Goal: Task Accomplishment & Management: Manage account settings

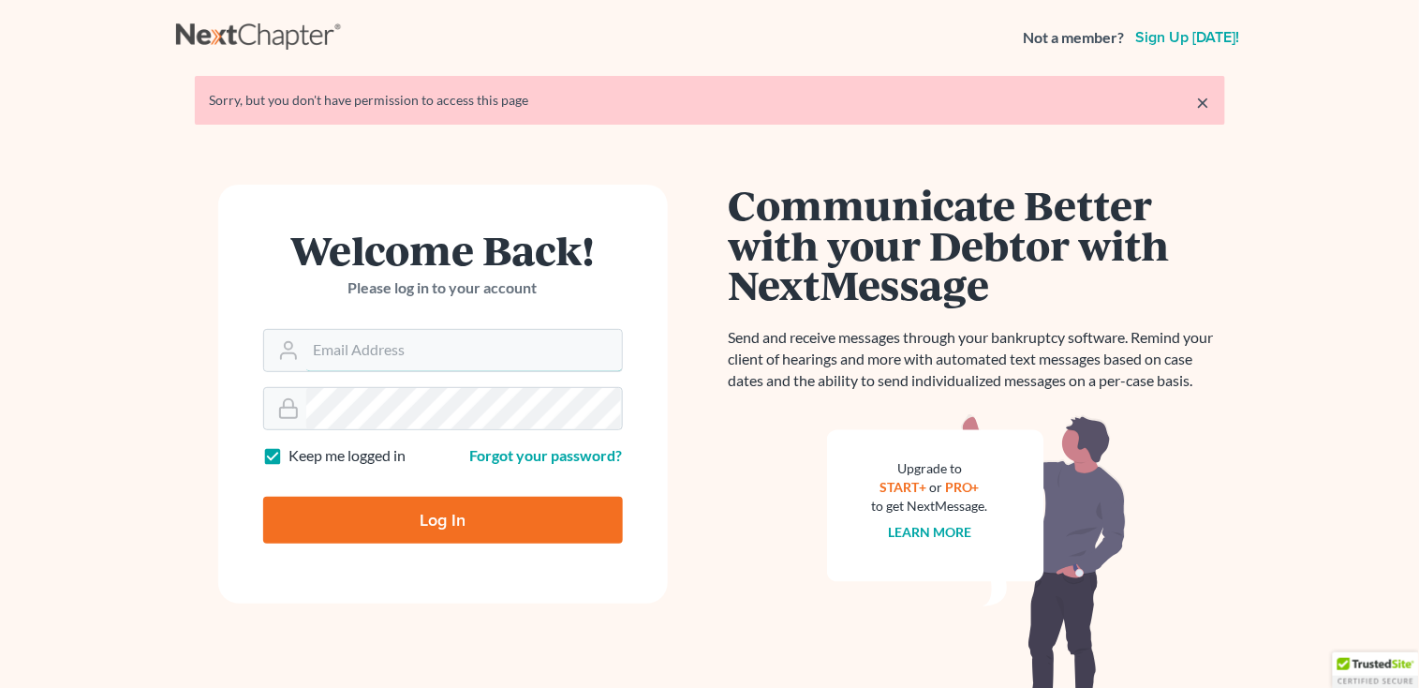
type input "[PERSON_NAME][EMAIL_ADDRESS][DOMAIN_NAME]"
click at [372, 510] on input "Log In" at bounding box center [443, 520] width 360 height 47
type input "Thinking..."
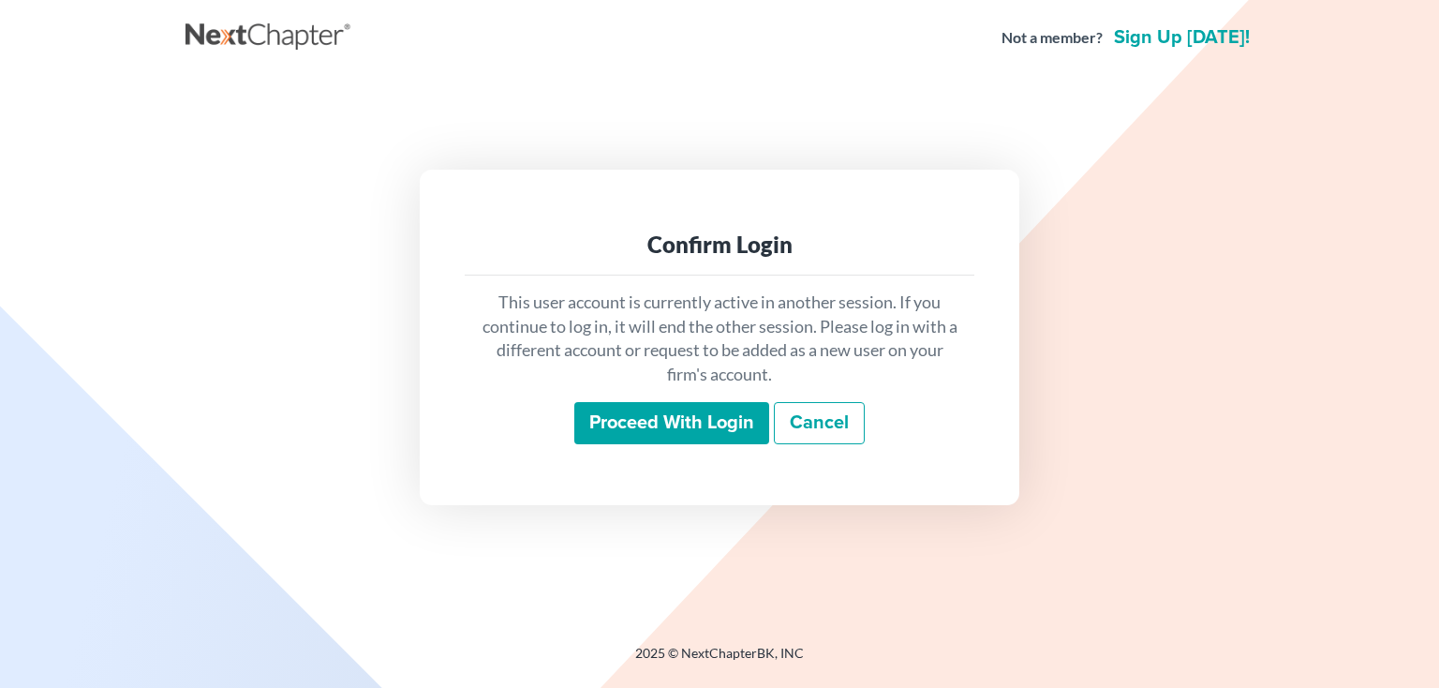
click at [586, 425] on input "Proceed with login" at bounding box center [671, 423] width 195 height 43
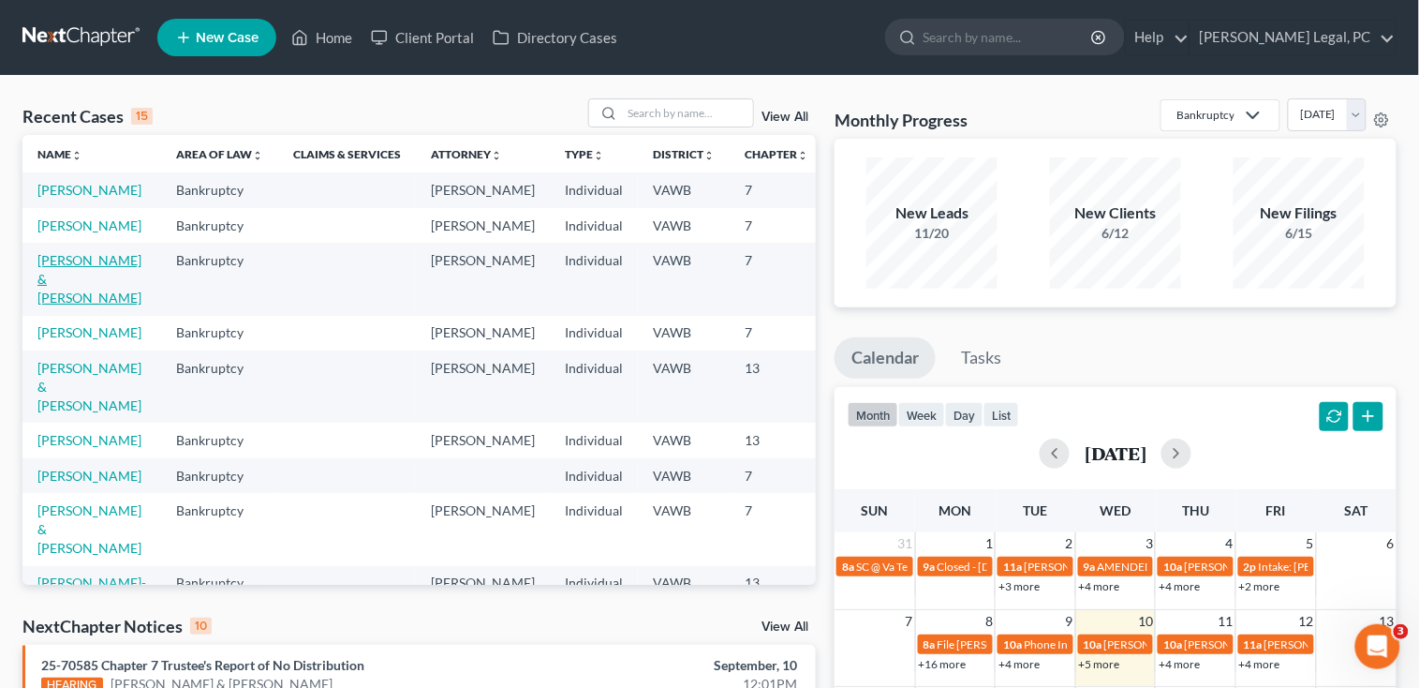
click at [84, 305] on link "McCracken, Jeremy & Makayla" at bounding box center [89, 278] width 104 height 53
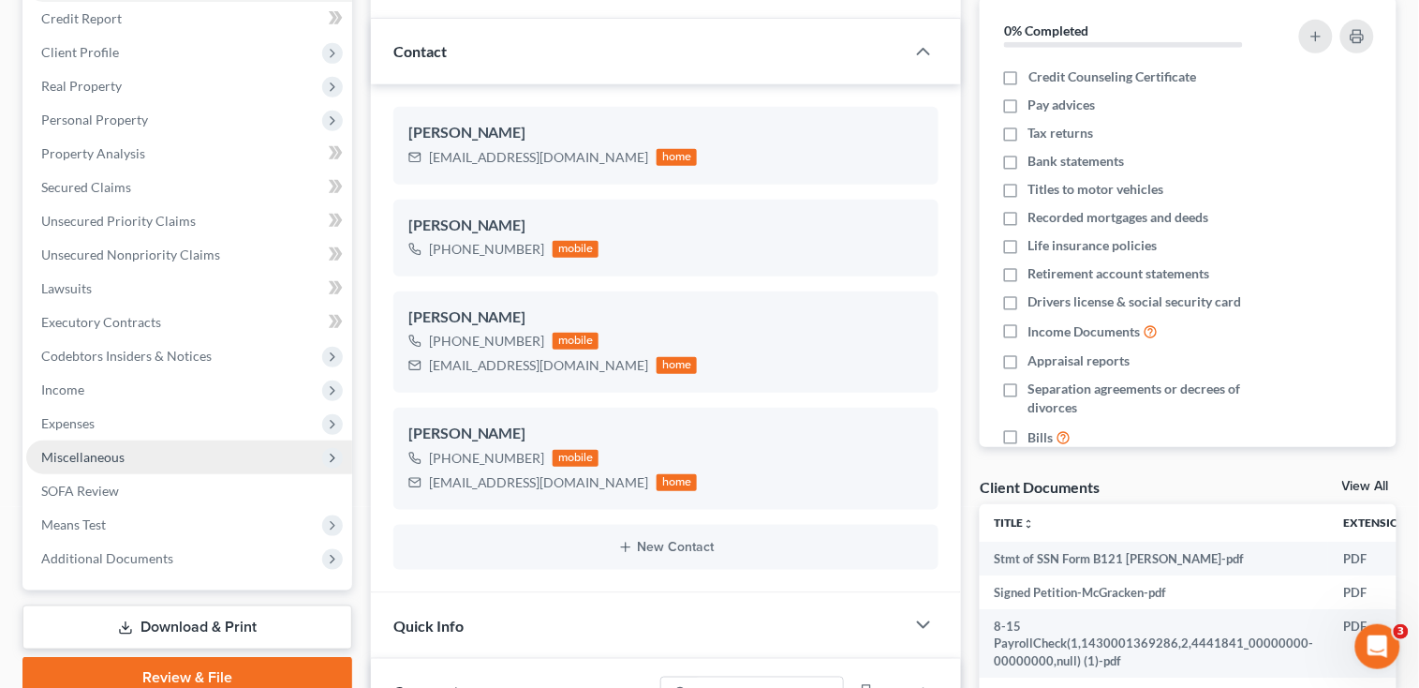
scroll to position [249, 0]
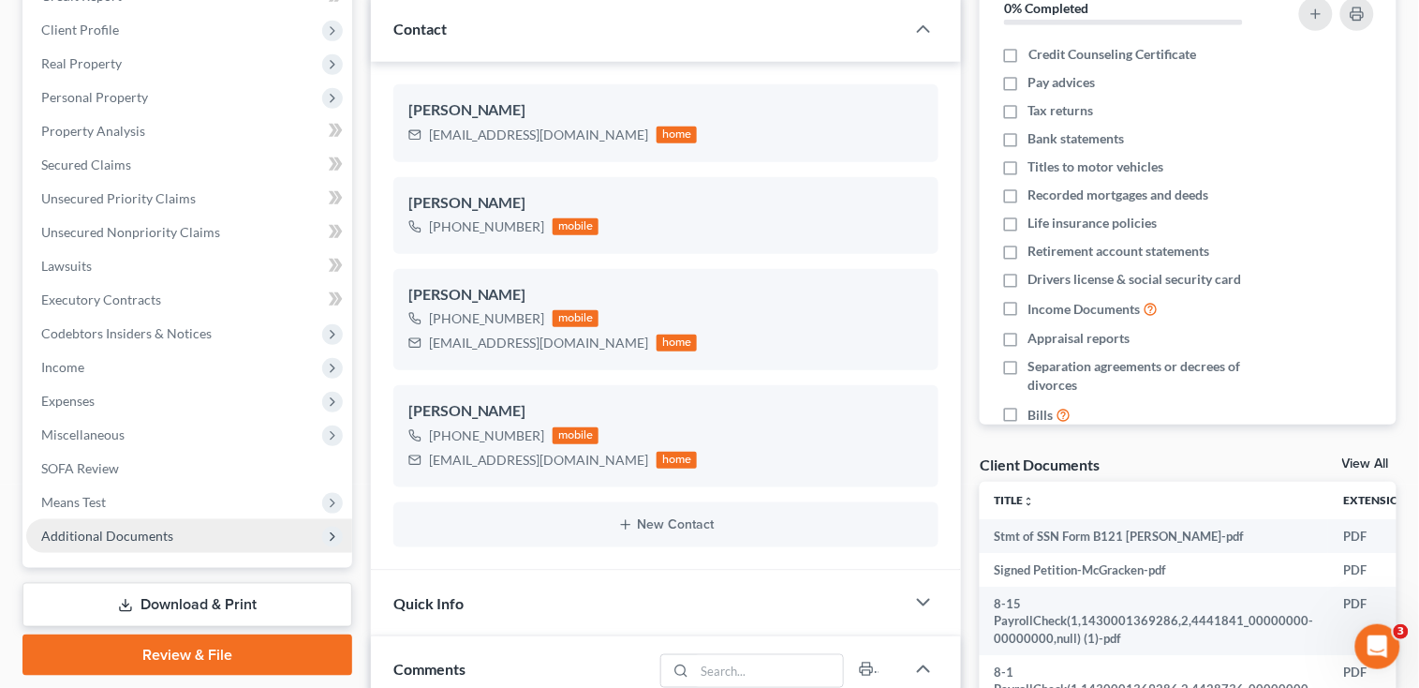
click at [131, 534] on span "Additional Documents" at bounding box center [107, 535] width 132 height 16
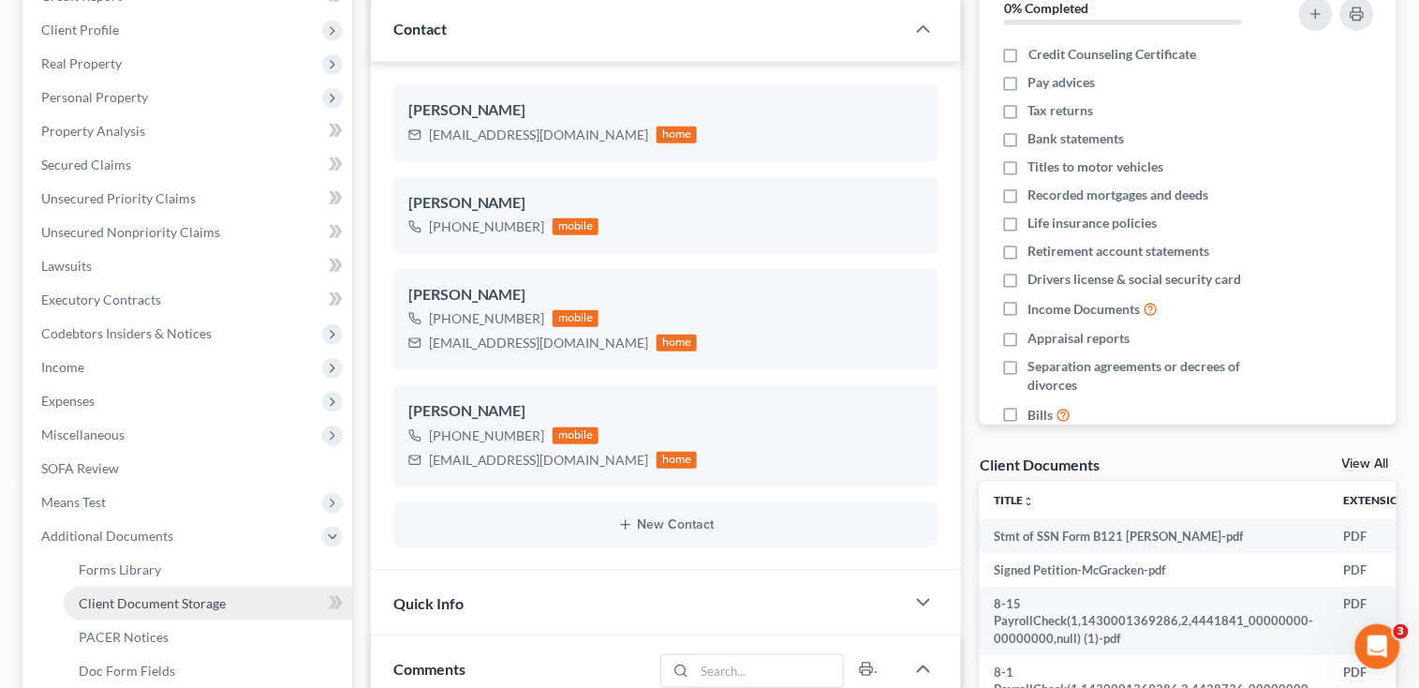
click at [144, 604] on span "Client Document Storage" at bounding box center [152, 603] width 147 height 16
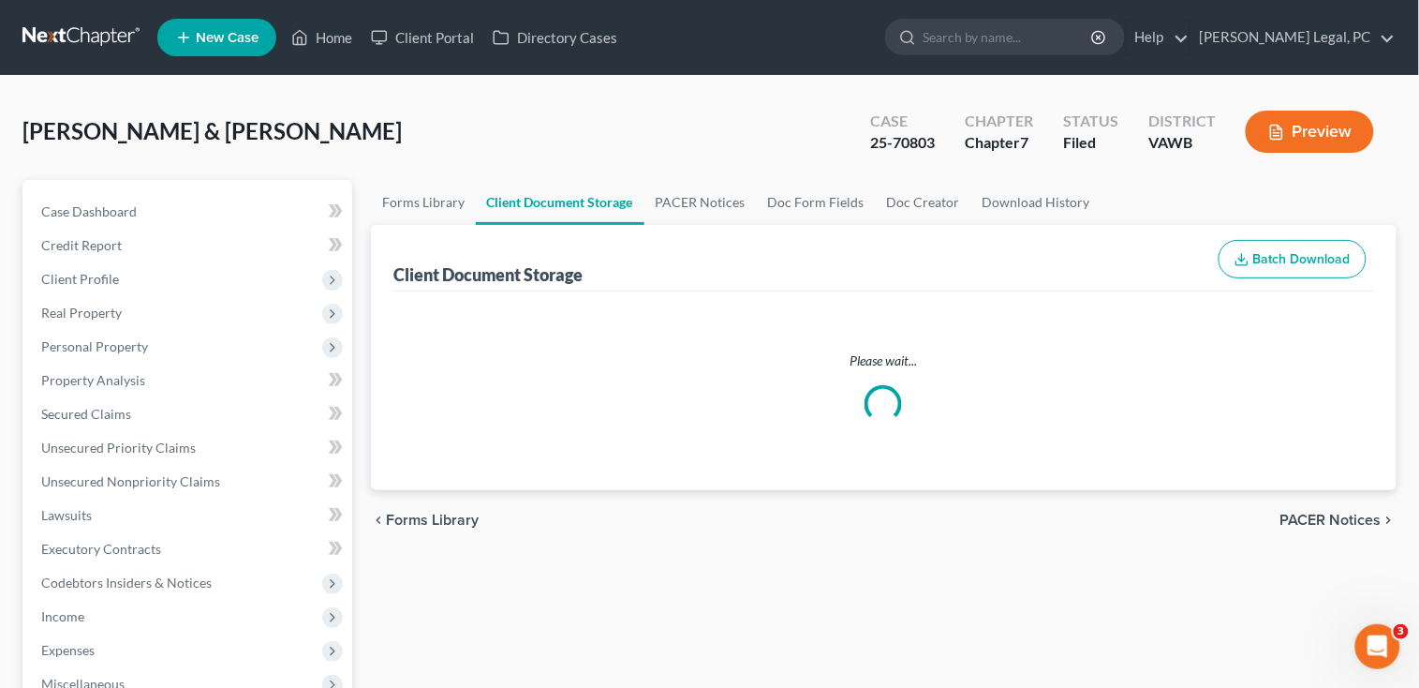
select select "0"
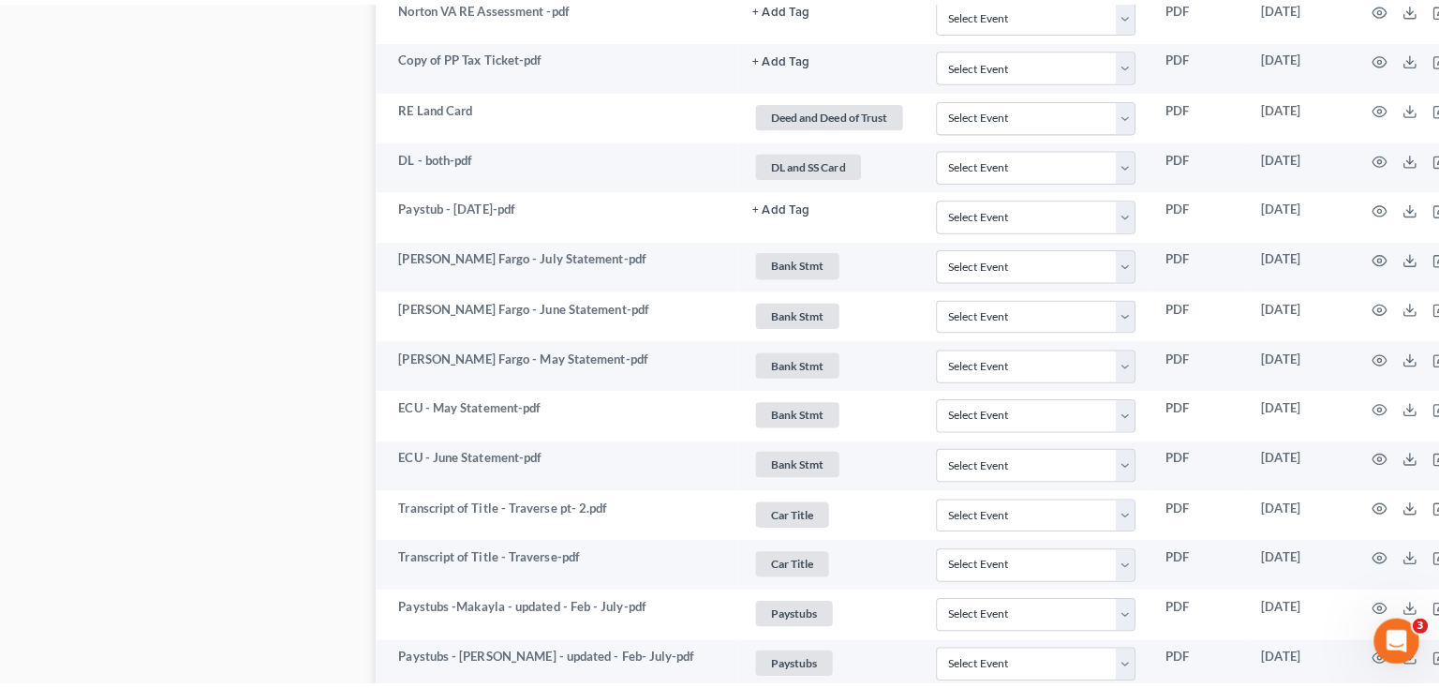
scroll to position [1499, 0]
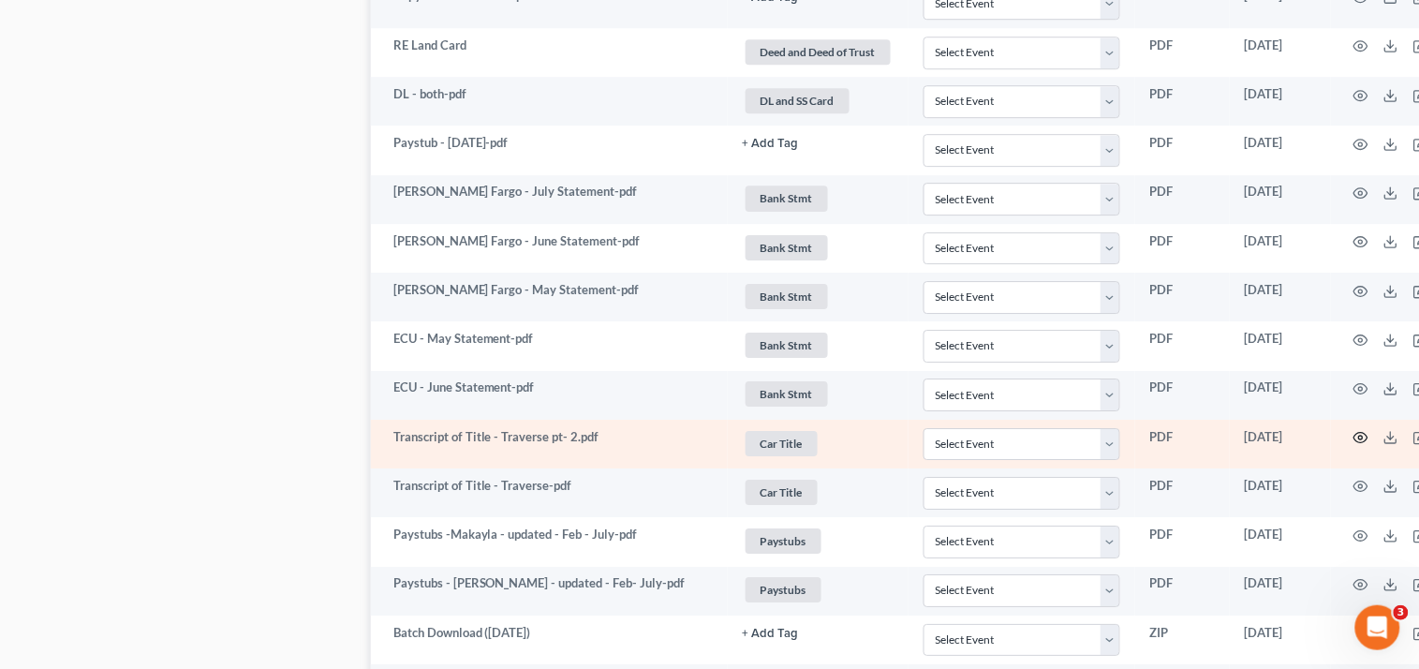
click at [1354, 442] on icon "button" at bounding box center [1361, 437] width 15 height 15
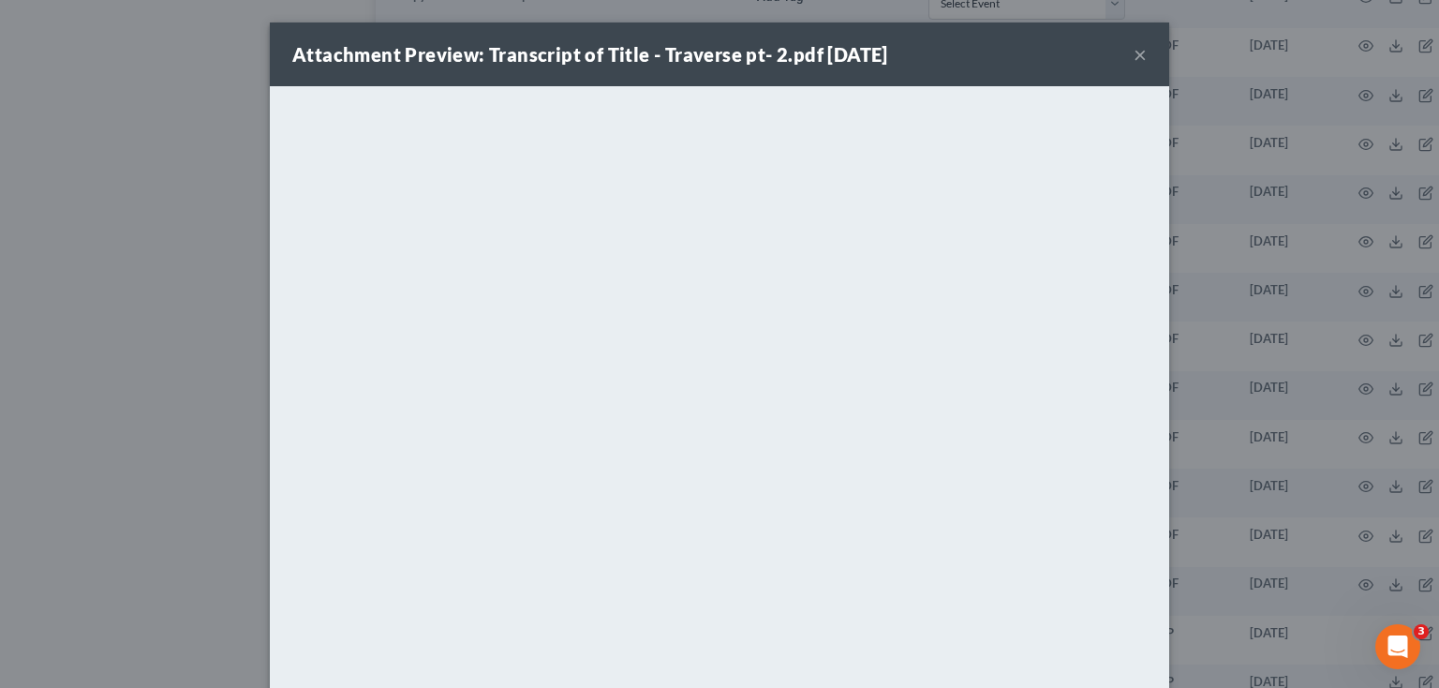
click at [1134, 54] on button "×" at bounding box center [1140, 54] width 13 height 22
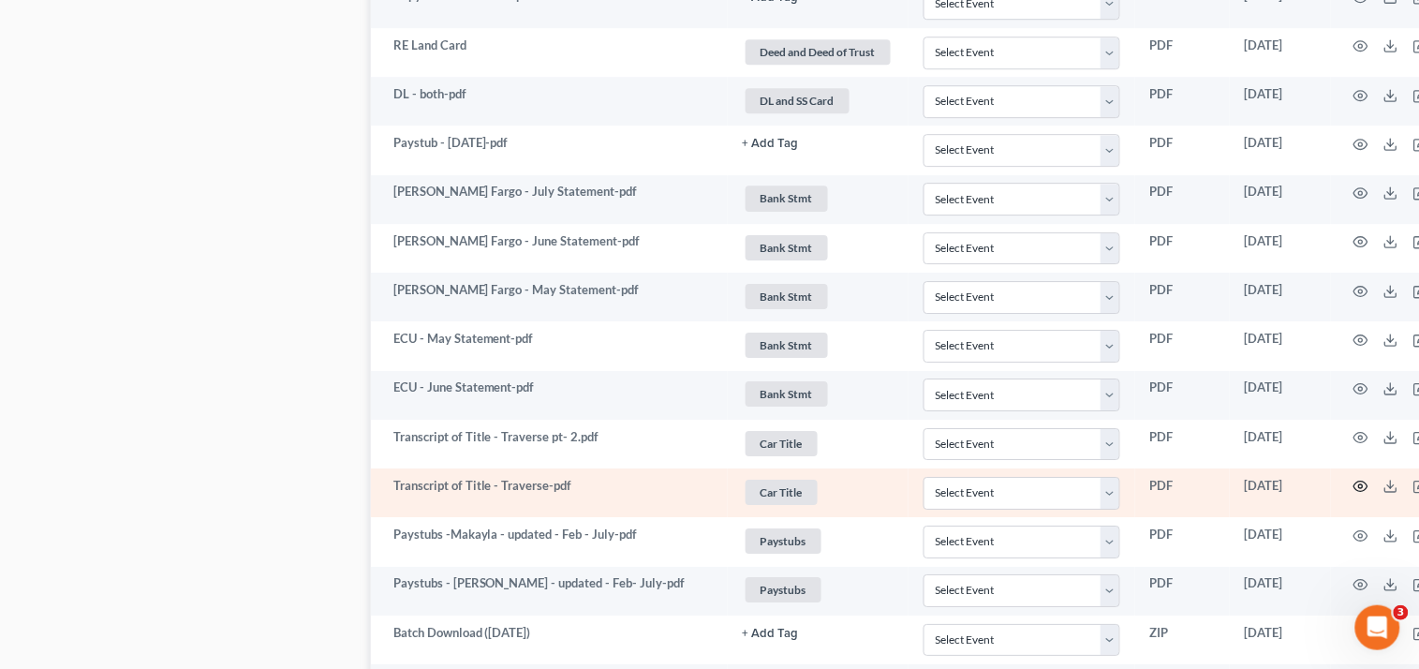
click at [1354, 487] on icon "button" at bounding box center [1361, 486] width 15 height 15
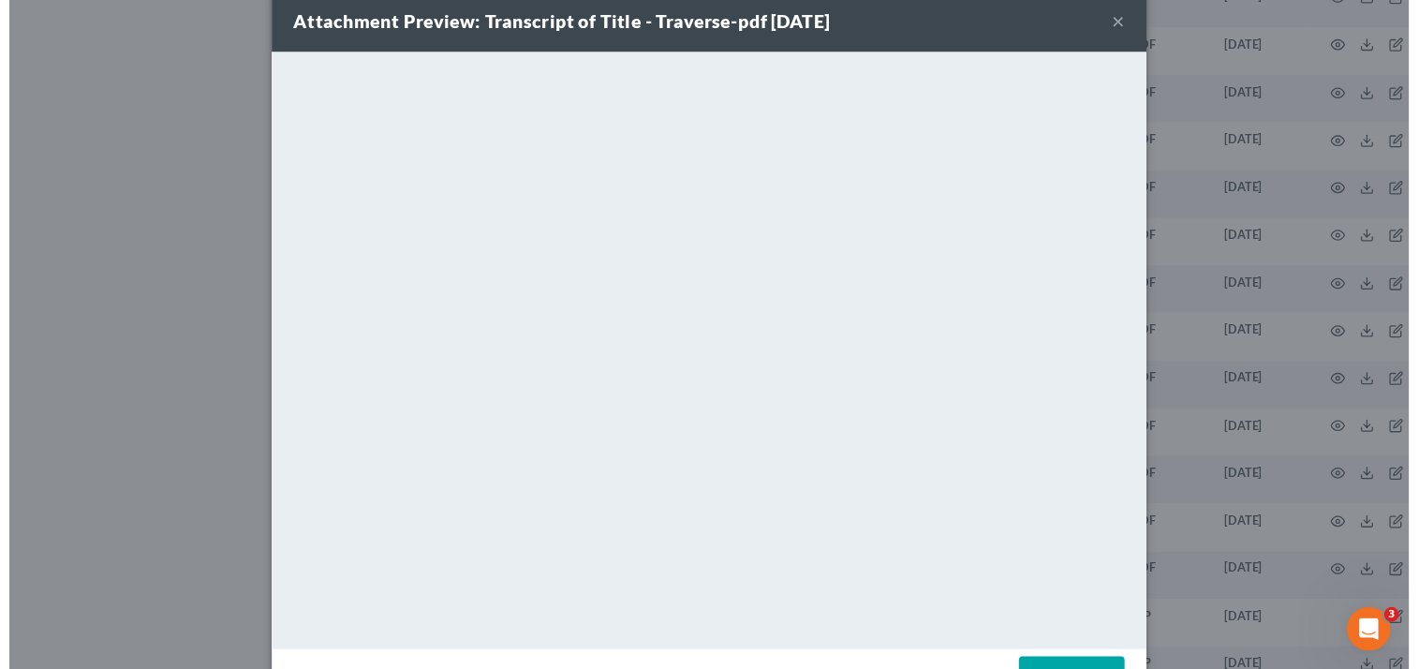
scroll to position [0, 0]
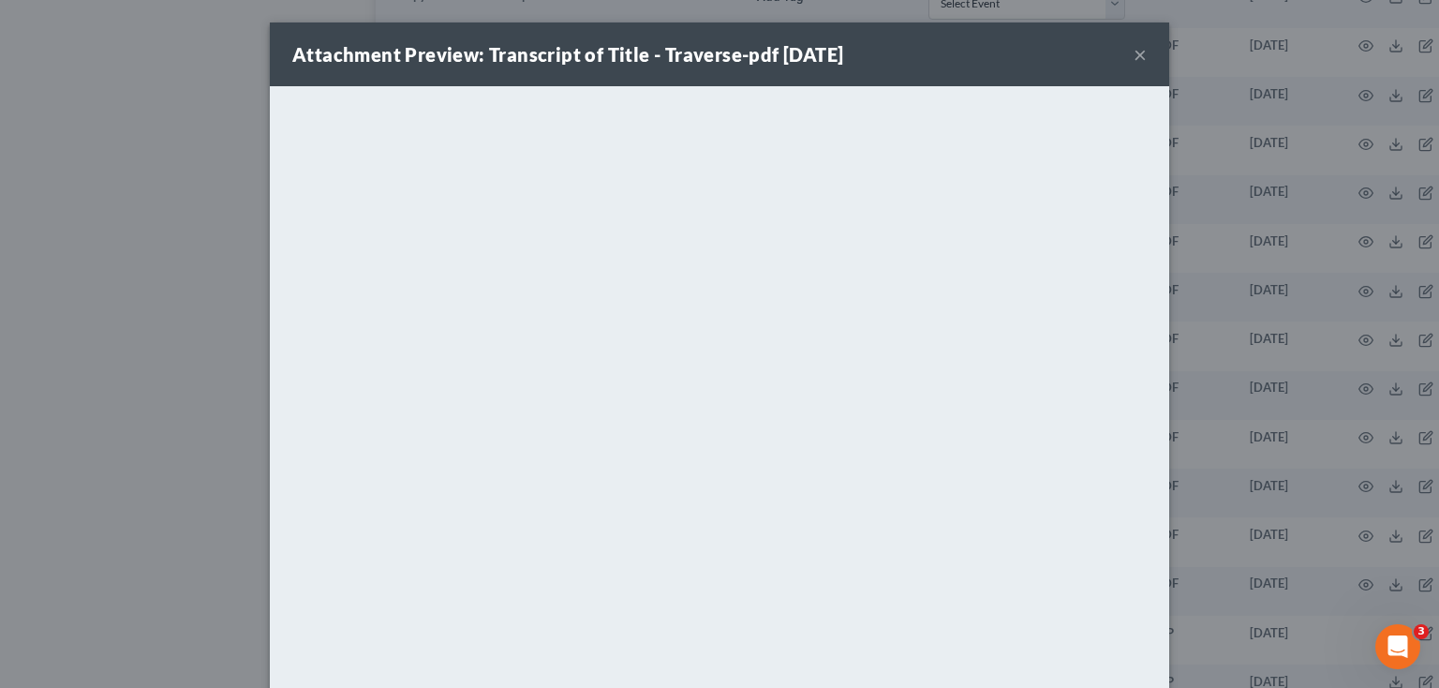
click at [1134, 56] on button "×" at bounding box center [1140, 54] width 13 height 22
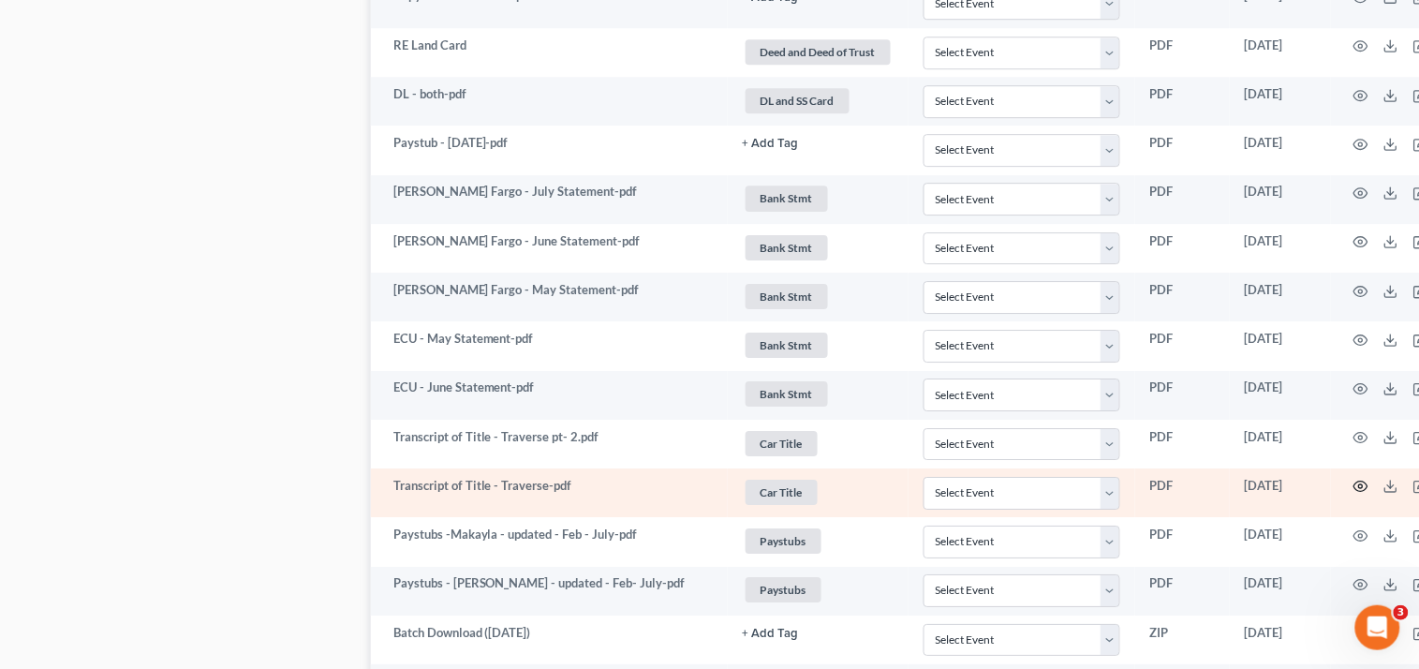
click at [1354, 486] on icon "button" at bounding box center [1361, 486] width 15 height 15
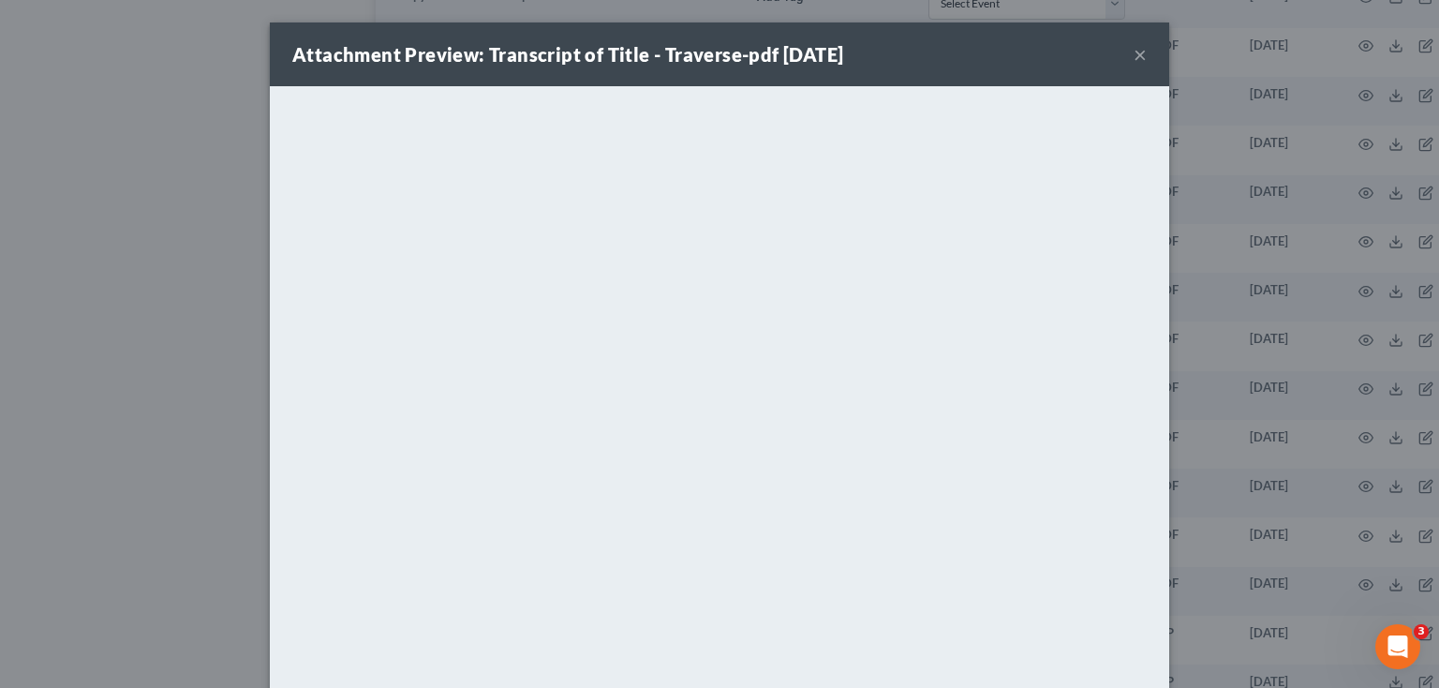
click at [1136, 45] on div "Attachment Preview: Transcript of Title - Traverse-pdf 08/01/2025 ×" at bounding box center [719, 54] width 899 height 64
click at [1134, 51] on button "×" at bounding box center [1140, 54] width 13 height 22
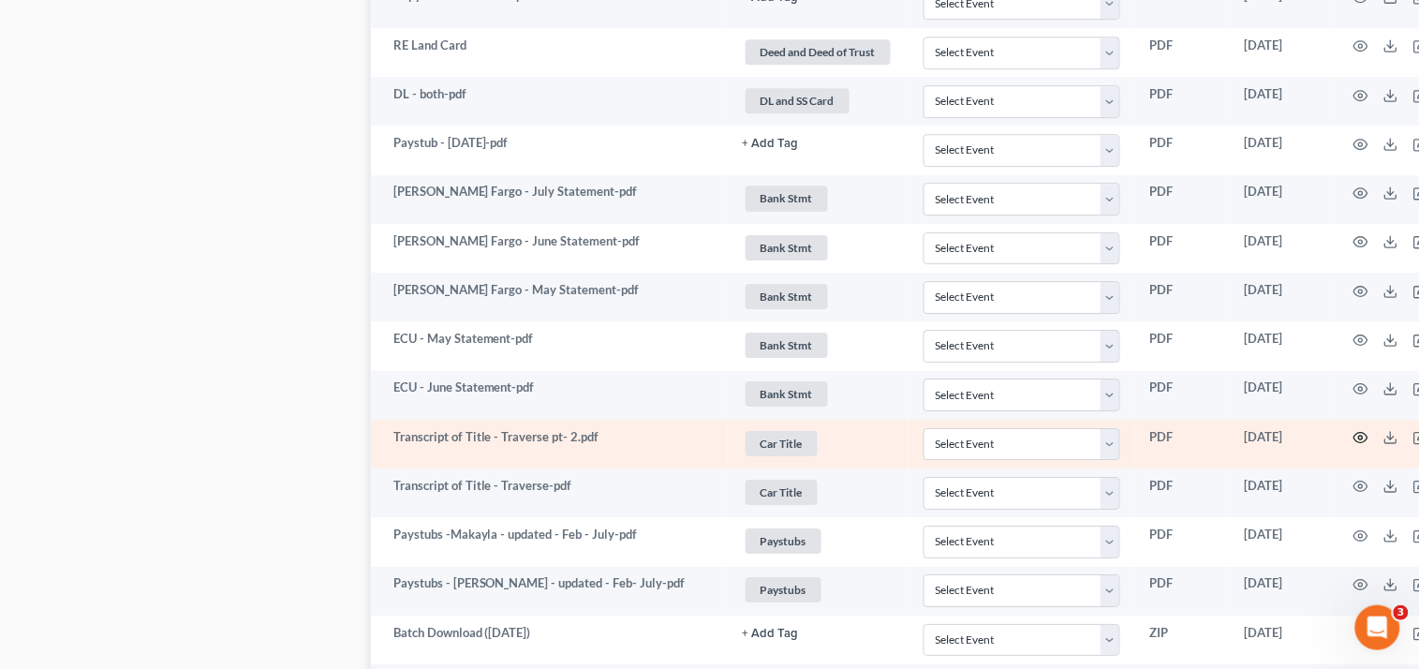
click at [1354, 439] on icon "button" at bounding box center [1361, 437] width 15 height 15
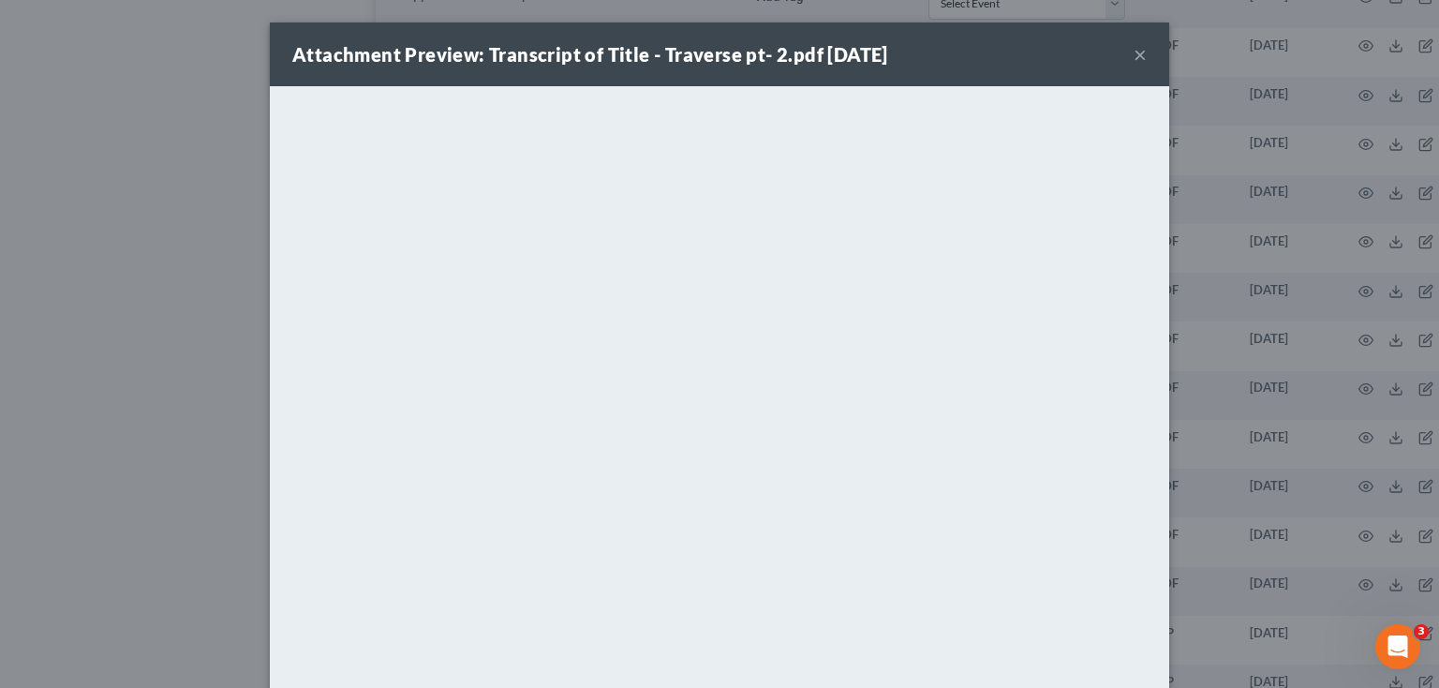
click at [1134, 54] on button "×" at bounding box center [1140, 54] width 13 height 22
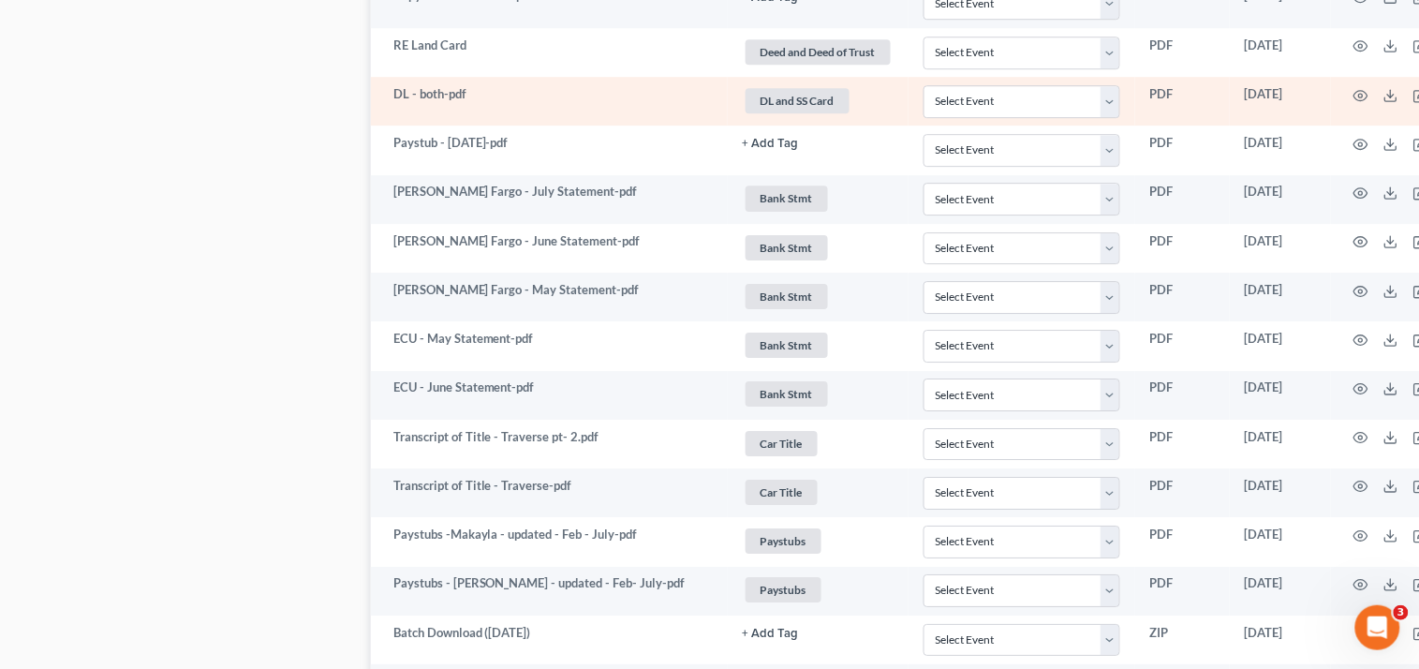
scroll to position [1373, 0]
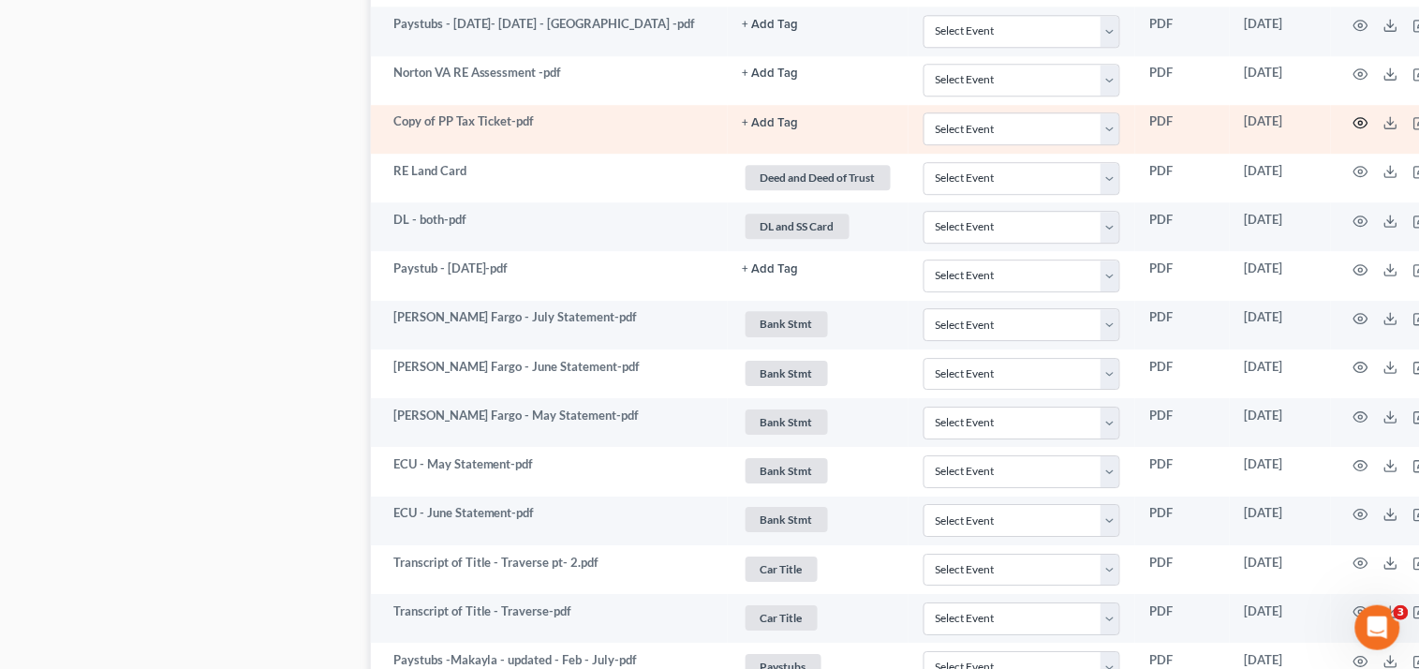
click at [1354, 128] on icon "button" at bounding box center [1361, 123] width 14 height 10
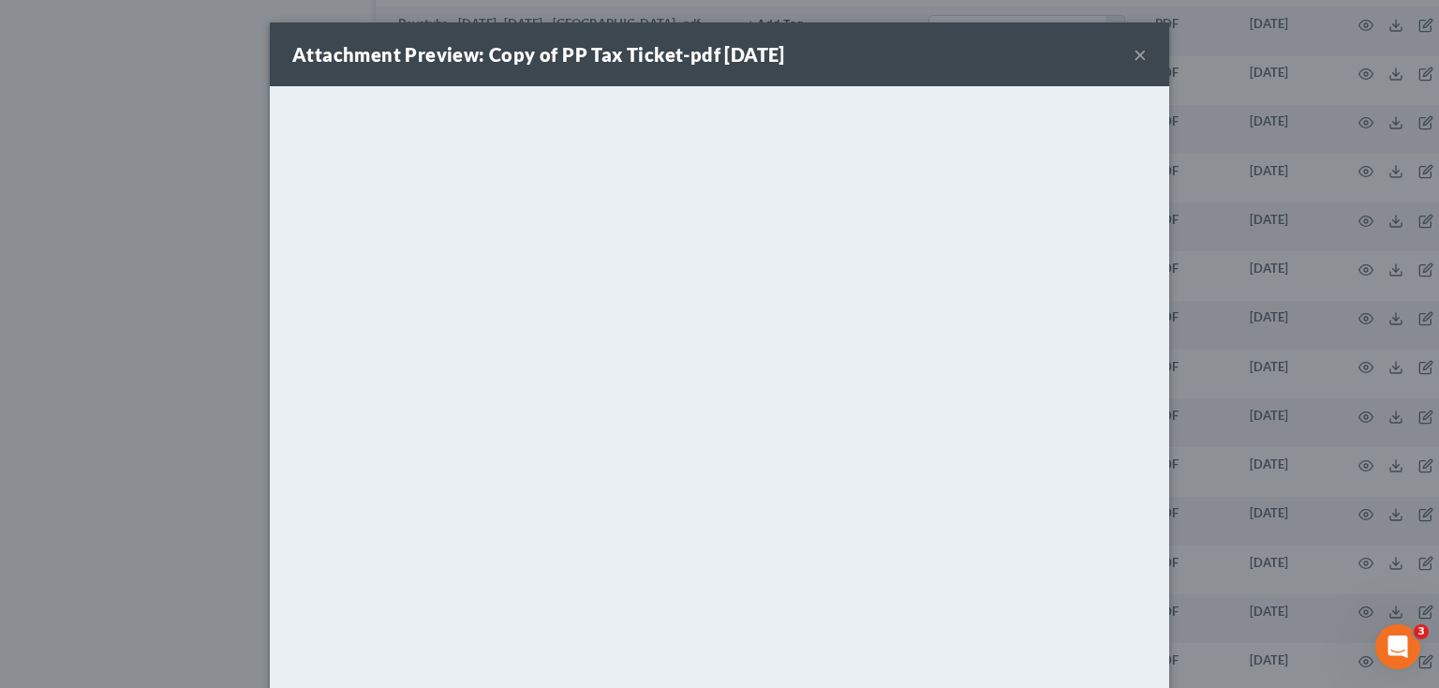
click at [1141, 46] on div "Attachment Preview: Copy of PP Tax Ticket-pdf 07/24/2025 ×" at bounding box center [719, 54] width 899 height 64
click at [1121, 47] on div "Attachment Preview: Copy of PP Tax Ticket-pdf 07/24/2025 ×" at bounding box center [719, 54] width 899 height 64
click at [1134, 53] on button "×" at bounding box center [1140, 54] width 13 height 22
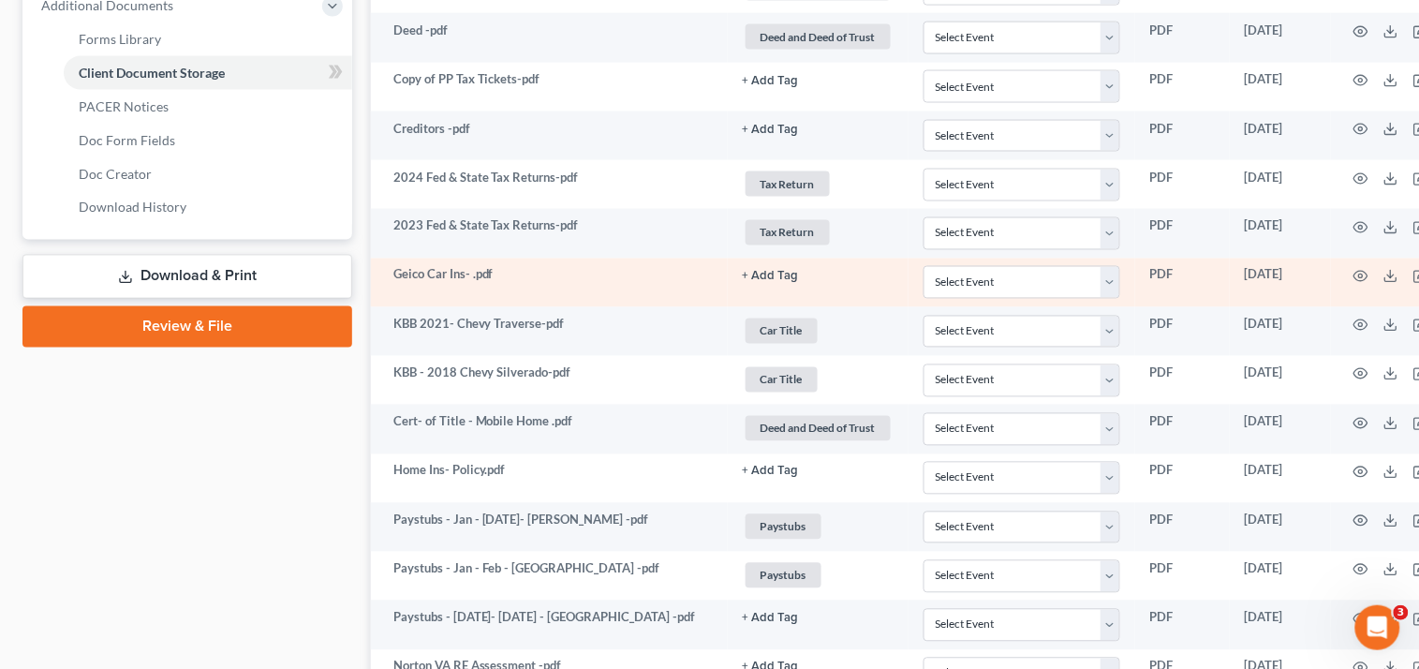
scroll to position [749, 0]
